Goal: Information Seeking & Learning: Learn about a topic

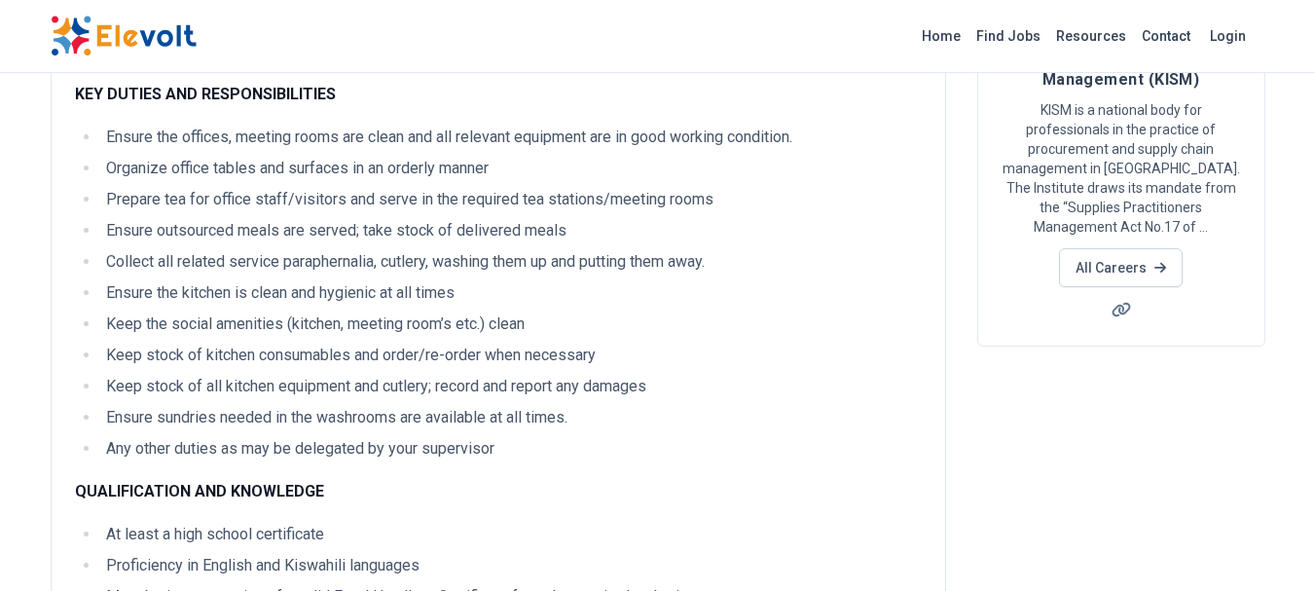
scroll to position [246, 0]
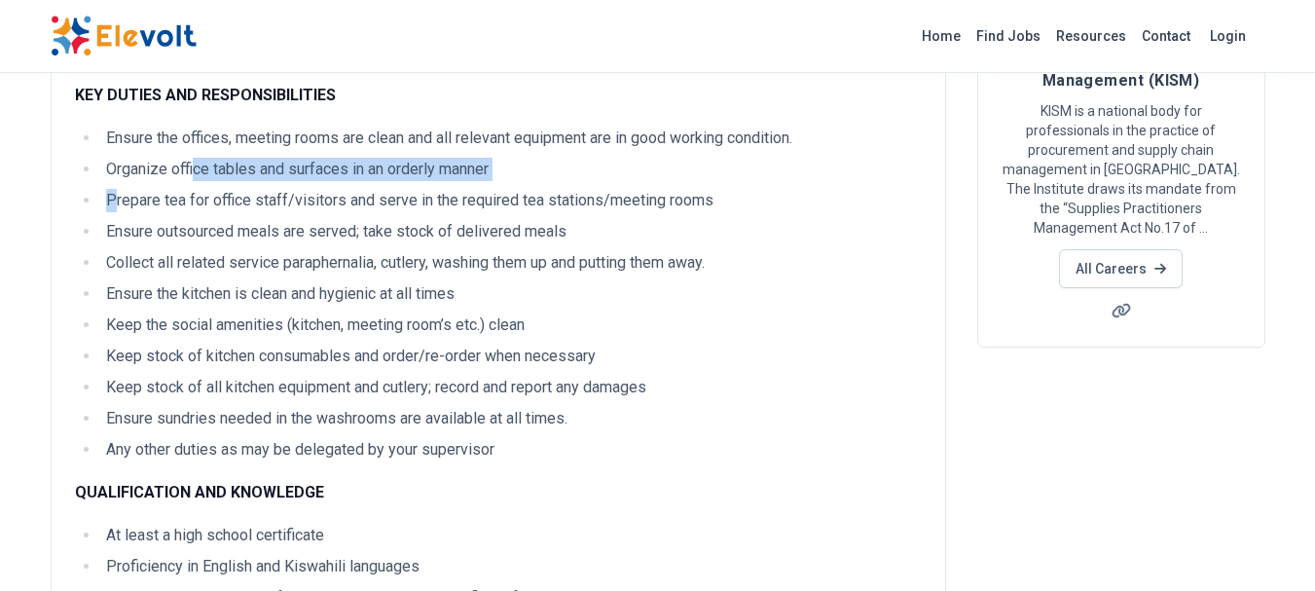
drag, startPoint x: 112, startPoint y: 197, endPoint x: 195, endPoint y: 176, distance: 85.2
click at [195, 176] on ul "Ensure the offices, meeting rooms are clean and all relevant equipment are in g…" at bounding box center [498, 293] width 847 height 335
click at [106, 198] on li "Prepare tea for office staff/visitors and serve in the required tea stations/me…" at bounding box center [510, 200] width 821 height 23
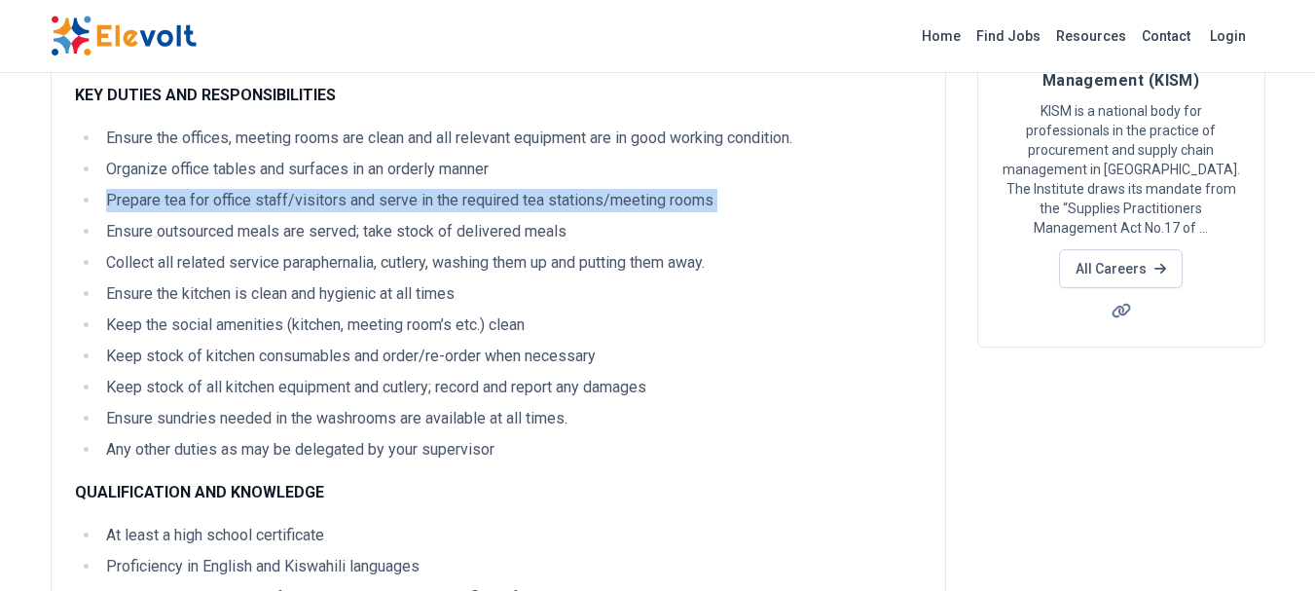
drag, startPoint x: 106, startPoint y: 198, endPoint x: 747, endPoint y: 198, distance: 641.2
click at [747, 198] on li "Prepare tea for office staff/visitors and serve in the required tea stations/me…" at bounding box center [510, 200] width 821 height 23
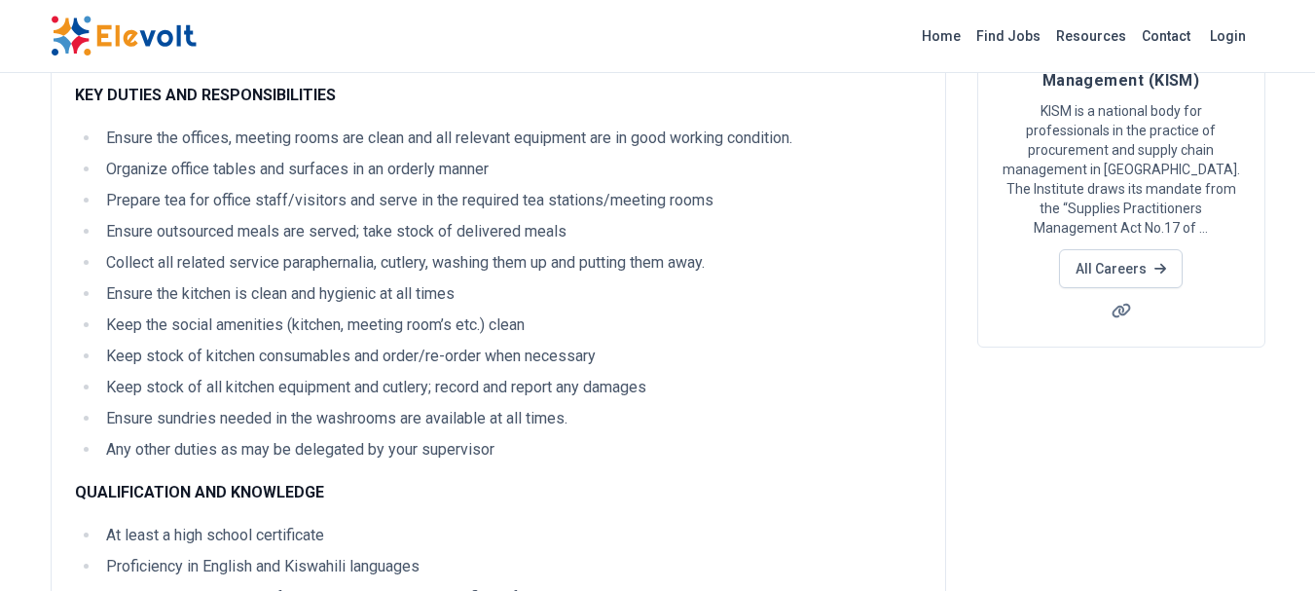
click at [310, 271] on li "Collect all related service paraphernalia, cutlery, washing them up and putting…" at bounding box center [510, 262] width 821 height 23
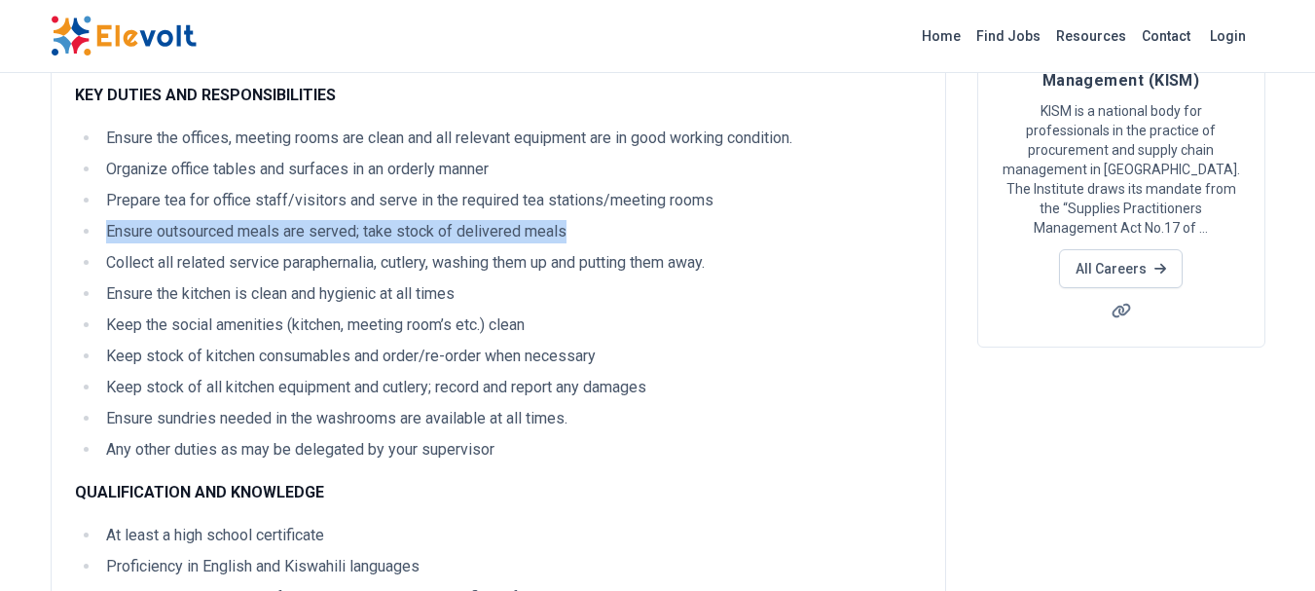
drag, startPoint x: 106, startPoint y: 229, endPoint x: 572, endPoint y: 237, distance: 466.2
click at [572, 237] on li "Ensure outsourced meals are served; take stock of delivered meals" at bounding box center [510, 231] width 821 height 23
copy li "Ensure outsourced meals are served; take stock of delivered meals"
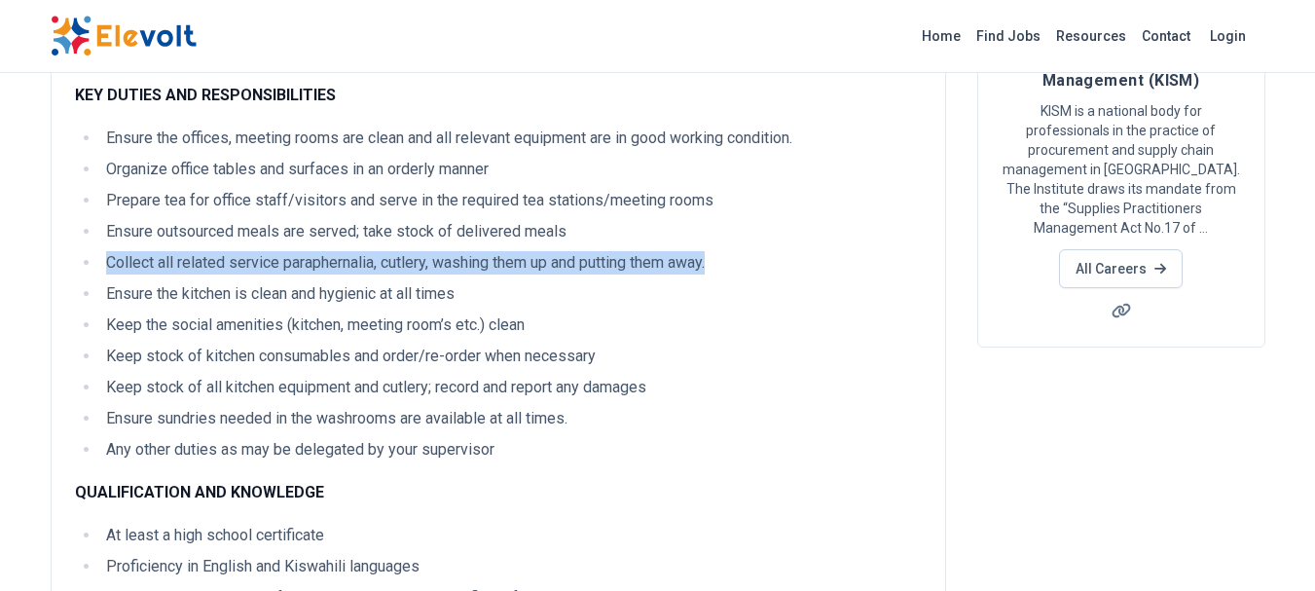
drag, startPoint x: 106, startPoint y: 262, endPoint x: 762, endPoint y: 271, distance: 655.9
click at [762, 271] on li "Collect all related service paraphernalia, cutlery, washing them up and putting…" at bounding box center [510, 262] width 821 height 23
copy li "Collect all related service paraphernalia, cutlery, washing them up and putting…"
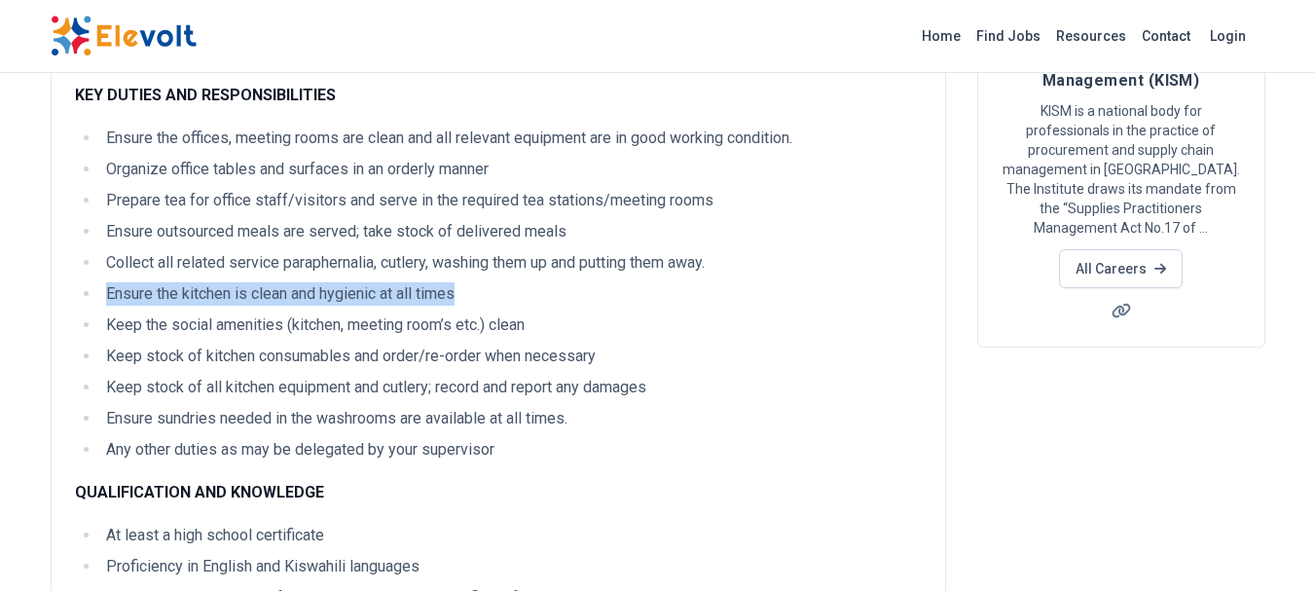
drag, startPoint x: 107, startPoint y: 294, endPoint x: 480, endPoint y: 292, distance: 372.7
click at [480, 292] on li "Ensure the kitchen is clean and hygienic at all times" at bounding box center [510, 293] width 821 height 23
copy li "Ensure the kitchen is clean and hygienic at all times"
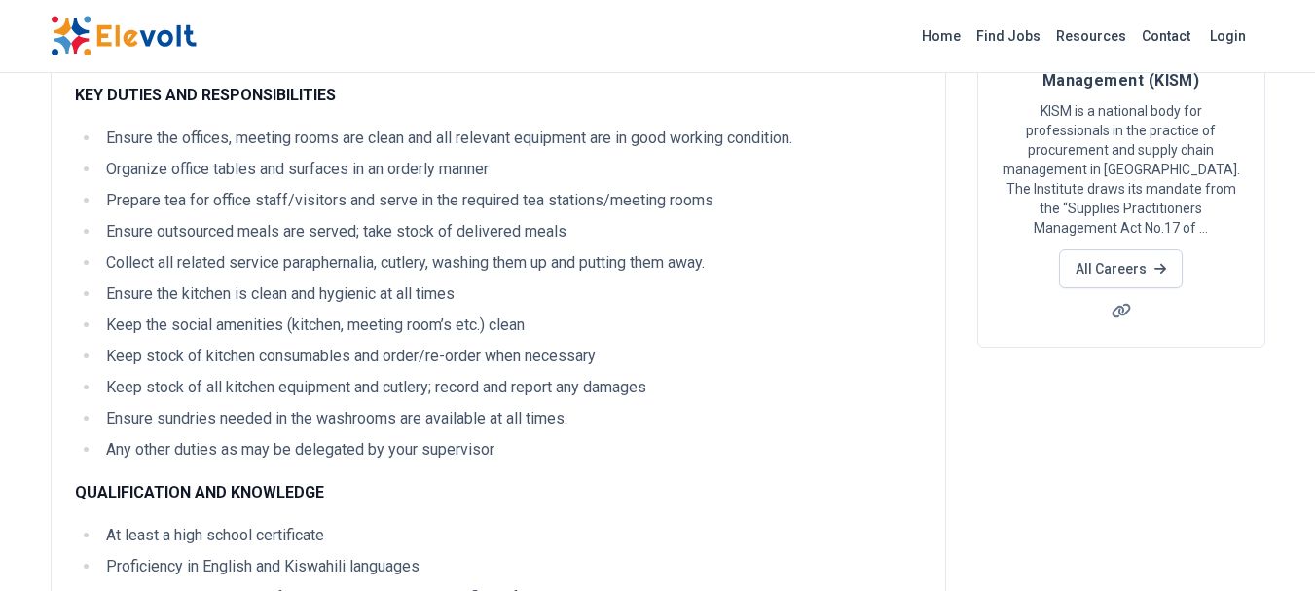
click at [109, 326] on li "Keep the social amenities (kitchen, meeting room’s etc.) clean" at bounding box center [510, 324] width 821 height 23
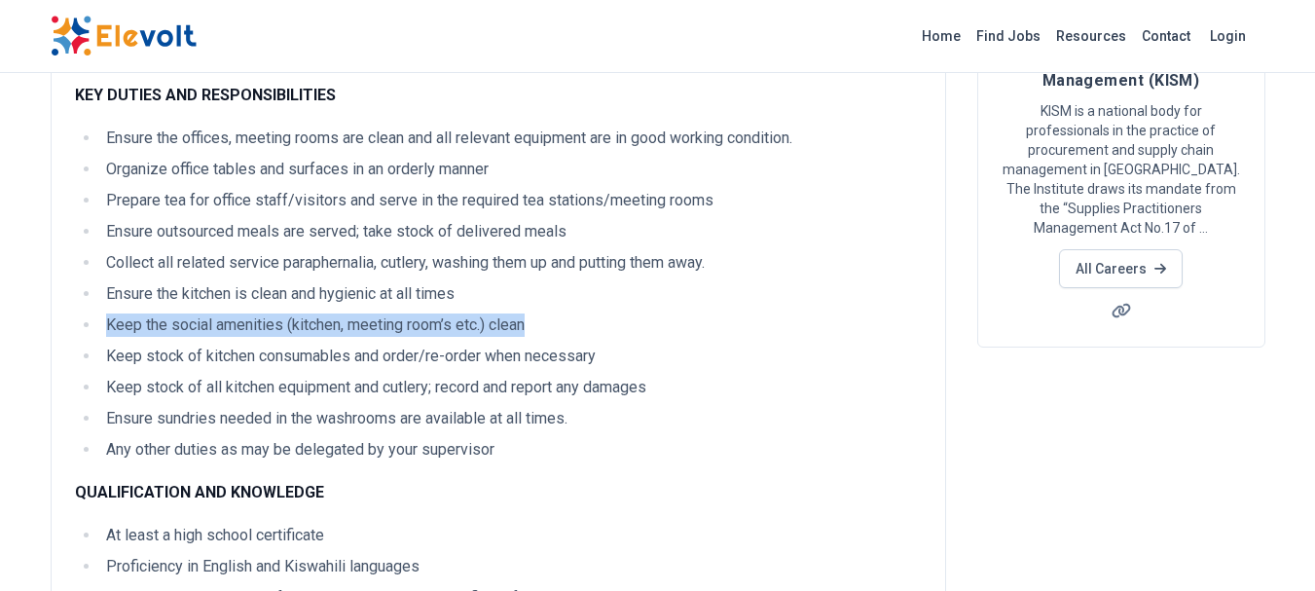
drag, startPoint x: 109, startPoint y: 325, endPoint x: 553, endPoint y: 330, distance: 443.7
click at [553, 330] on li "Keep the social amenities (kitchen, meeting room’s etc.) clean" at bounding box center [510, 324] width 821 height 23
copy li "Keep the social amenities (kitchen, meeting room’s etc.) clean"
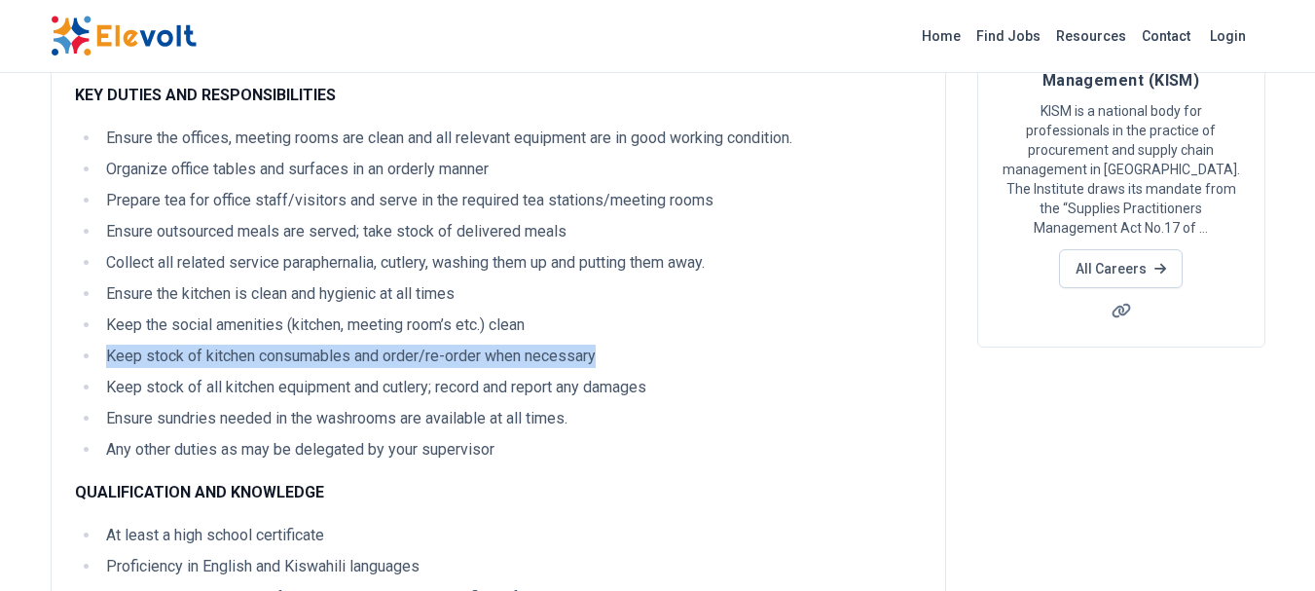
drag, startPoint x: 106, startPoint y: 349, endPoint x: 625, endPoint y: 345, distance: 518.6
click at [625, 345] on li "Keep stock of kitchen consumables and order/re-order when necessary" at bounding box center [510, 355] width 821 height 23
copy li "Keep stock of kitchen consumables and order/re-order when necessary"
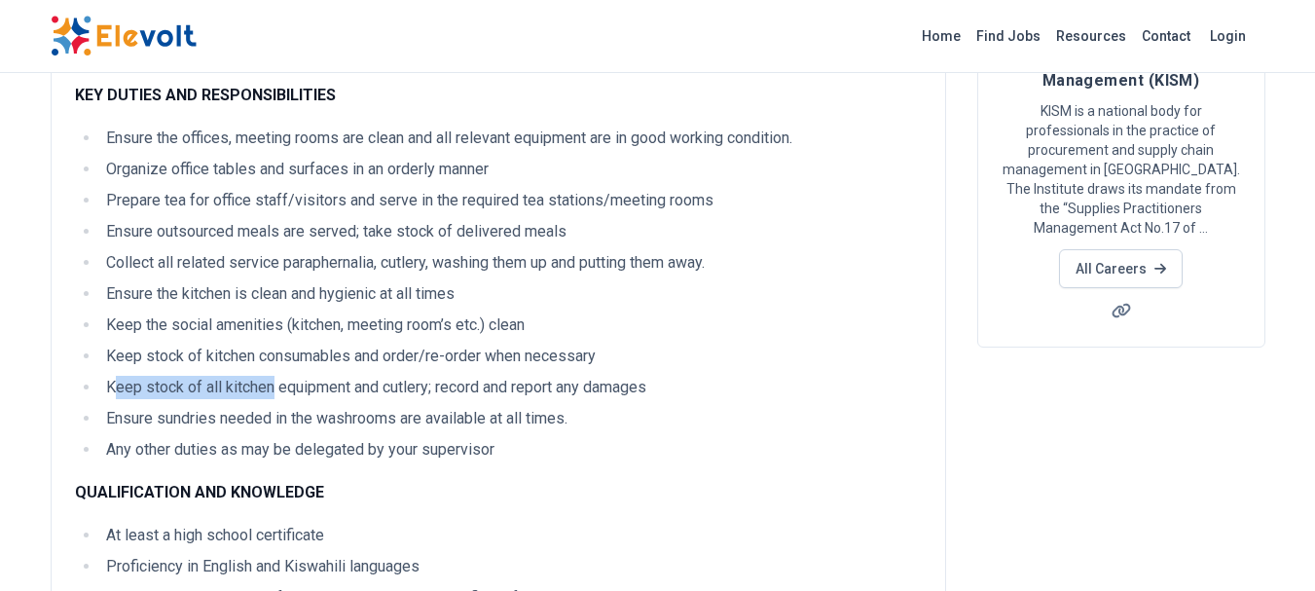
drag, startPoint x: 111, startPoint y: 382, endPoint x: 274, endPoint y: 371, distance: 163.9
click at [274, 371] on ul "Ensure the offices, meeting rooms are clean and all relevant equipment are in g…" at bounding box center [498, 293] width 847 height 335
click at [107, 381] on li "Keep stock of all kitchen equipment and cutlery; record and report any damages" at bounding box center [510, 387] width 821 height 23
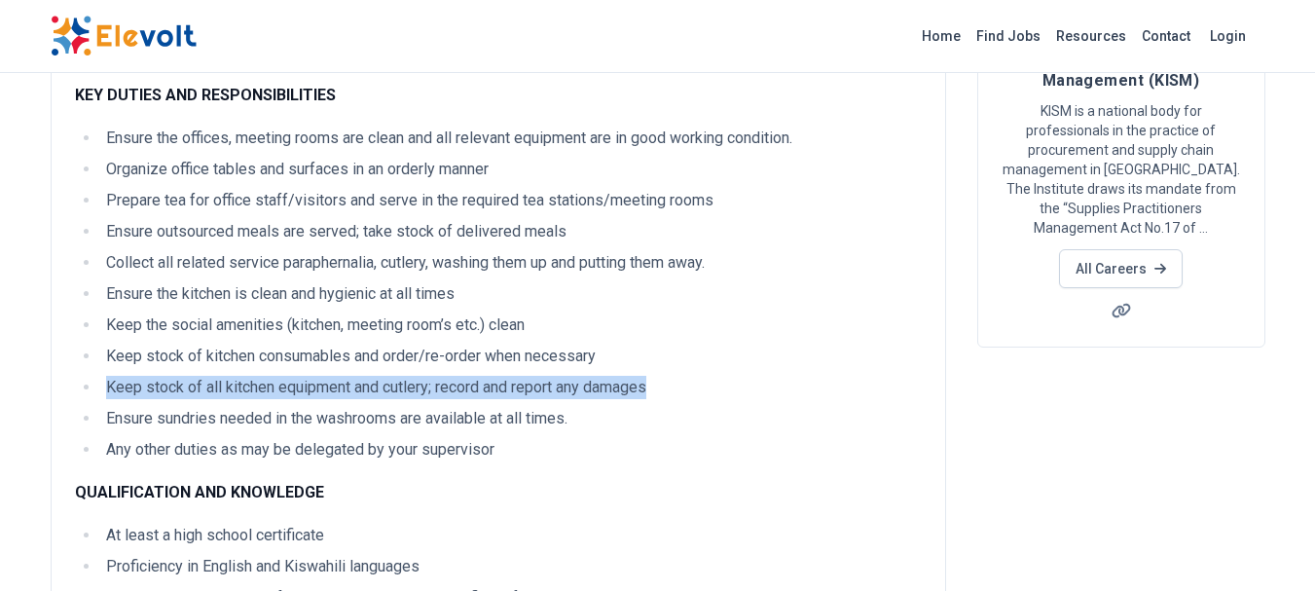
drag, startPoint x: 107, startPoint y: 381, endPoint x: 618, endPoint y: 373, distance: 510.9
click at [618, 373] on ul "Ensure the offices, meeting rooms are clean and all relevant equipment are in g…" at bounding box center [498, 293] width 847 height 335
copy li "Keep stock of all kitchen equipment and cutlery; record and report any damages"
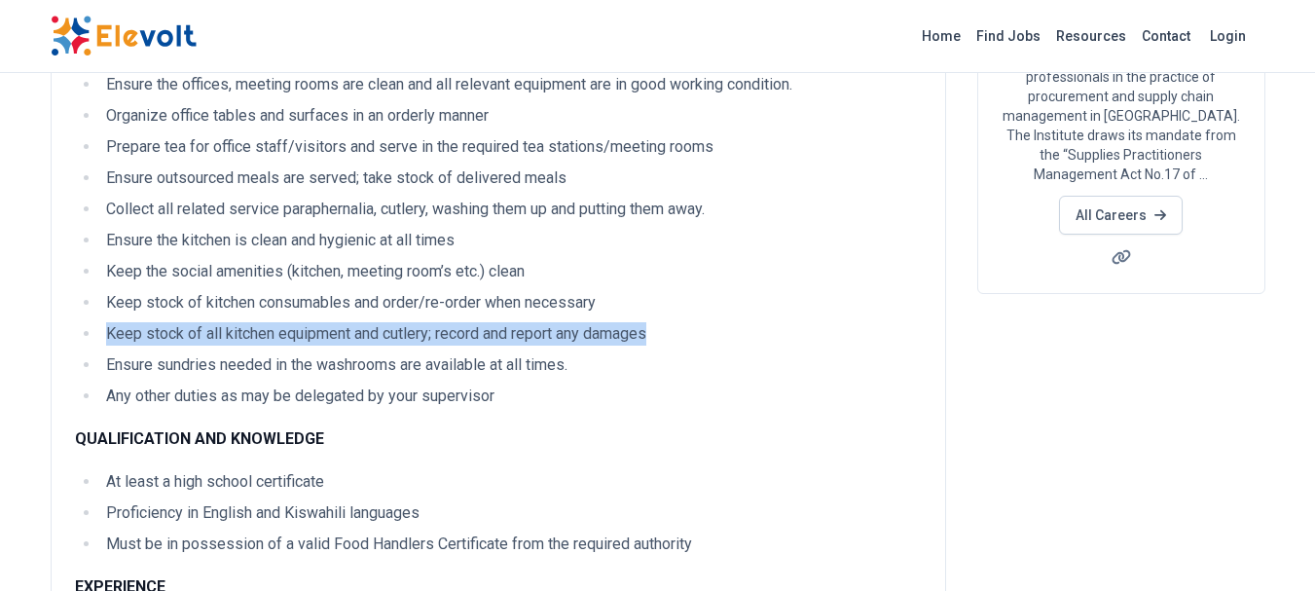
scroll to position [300, 0]
click at [674, 329] on li "Keep stock of all kitchen equipment and cutlery; record and report any damages" at bounding box center [510, 333] width 821 height 23
